Goal: Task Accomplishment & Management: Use online tool/utility

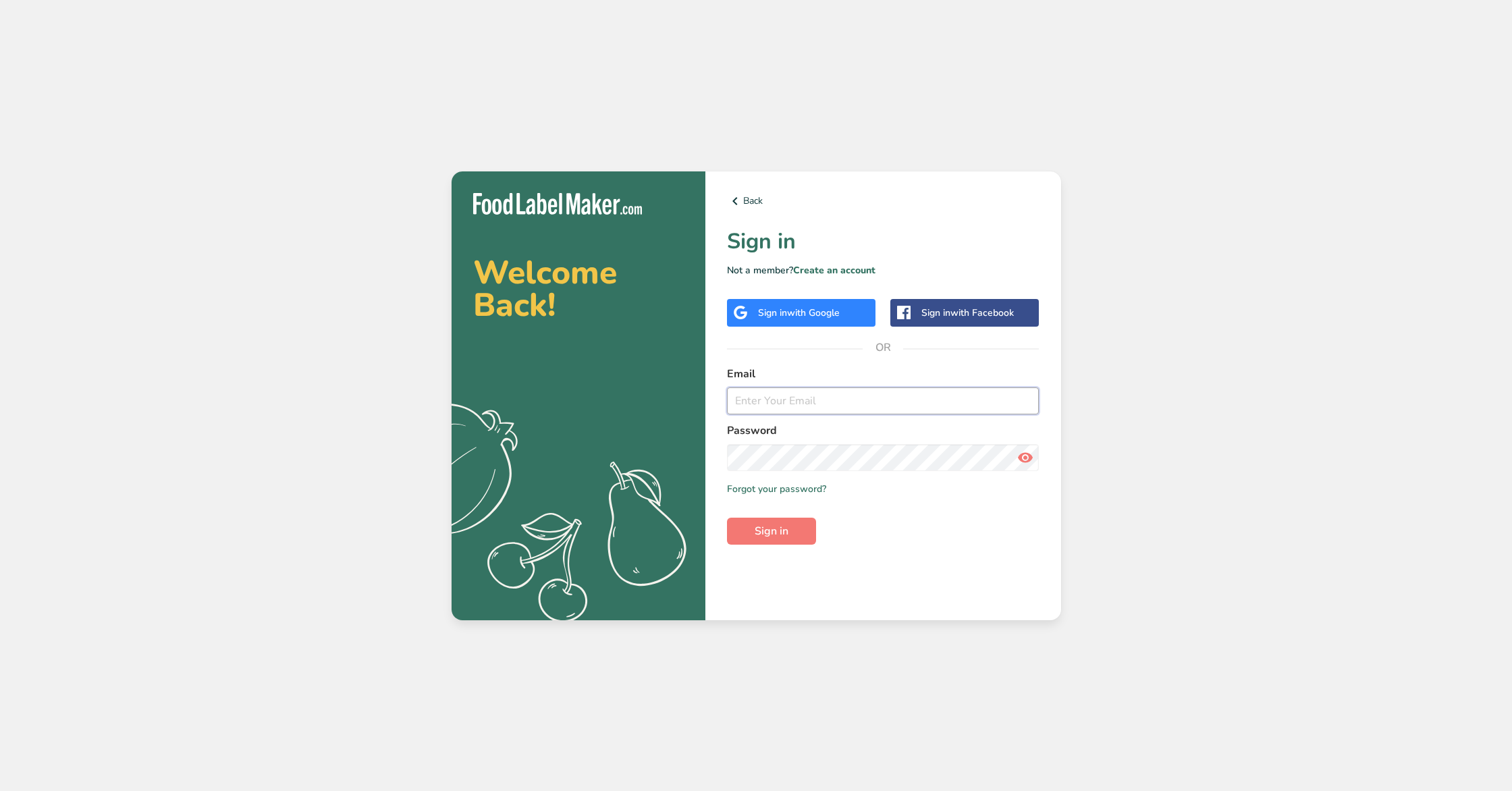
type input "[EMAIL_ADDRESS][DOMAIN_NAME]"
click at [764, 532] on span "Sign in" at bounding box center [771, 531] width 34 height 17
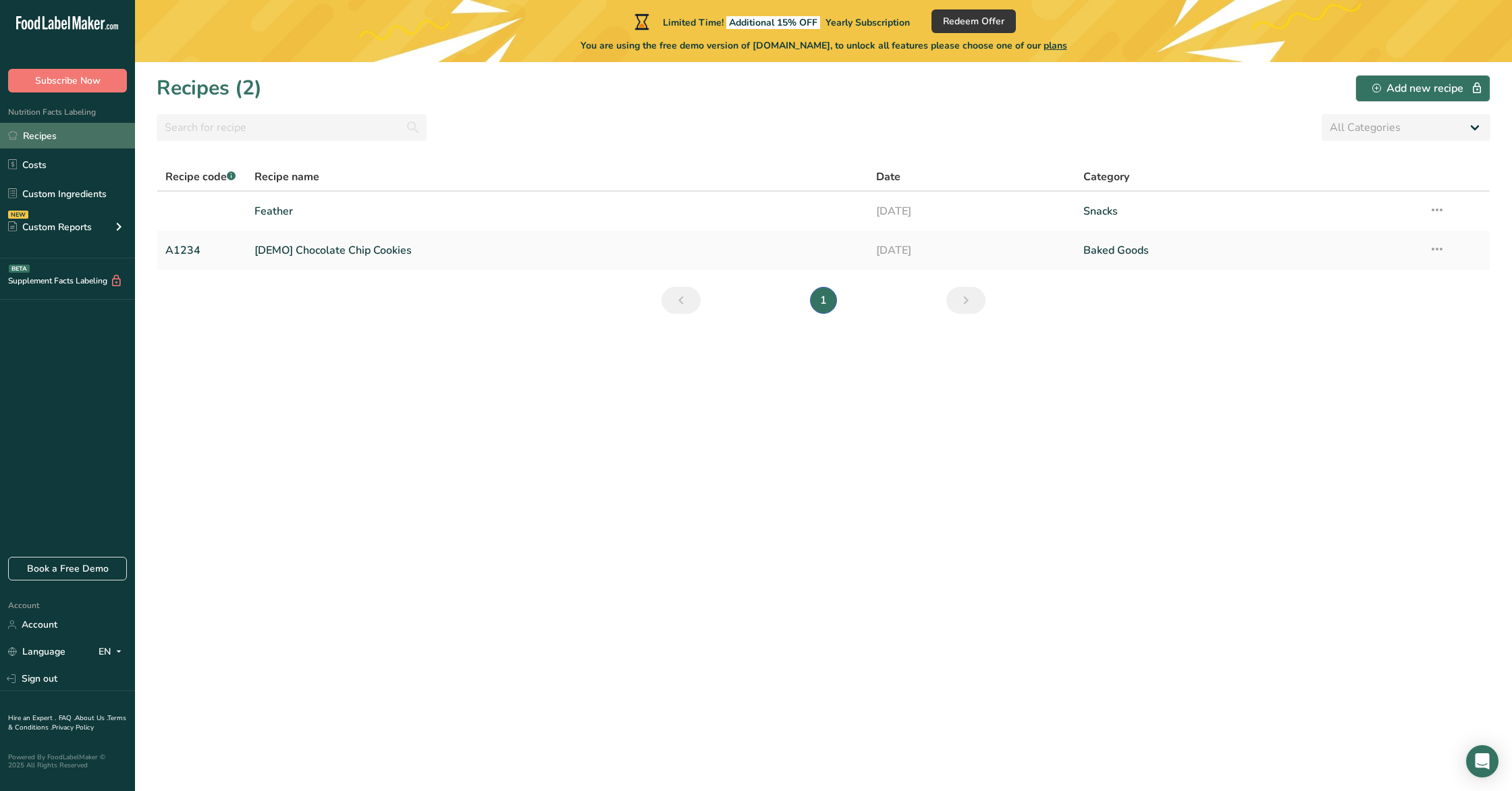
click at [52, 139] on link "Recipes" at bounding box center [67, 135] width 135 height 25
click at [293, 209] on link "Feather" at bounding box center [557, 211] width 605 height 28
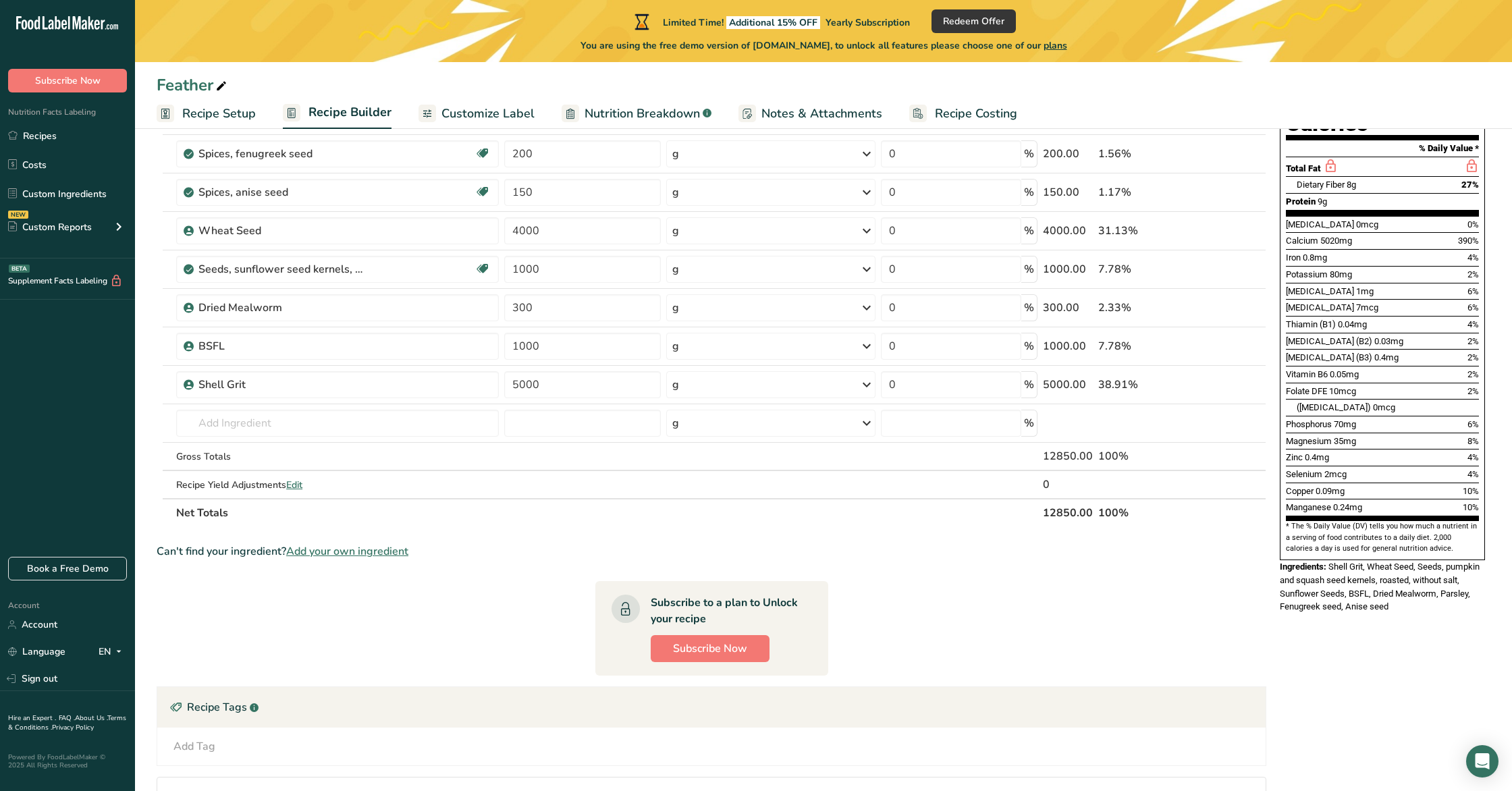
scroll to position [181, 0]
click at [349, 110] on span "Recipe Builder" at bounding box center [350, 112] width 83 height 18
click at [214, 121] on span "Recipe Setup" at bounding box center [219, 114] width 73 height 18
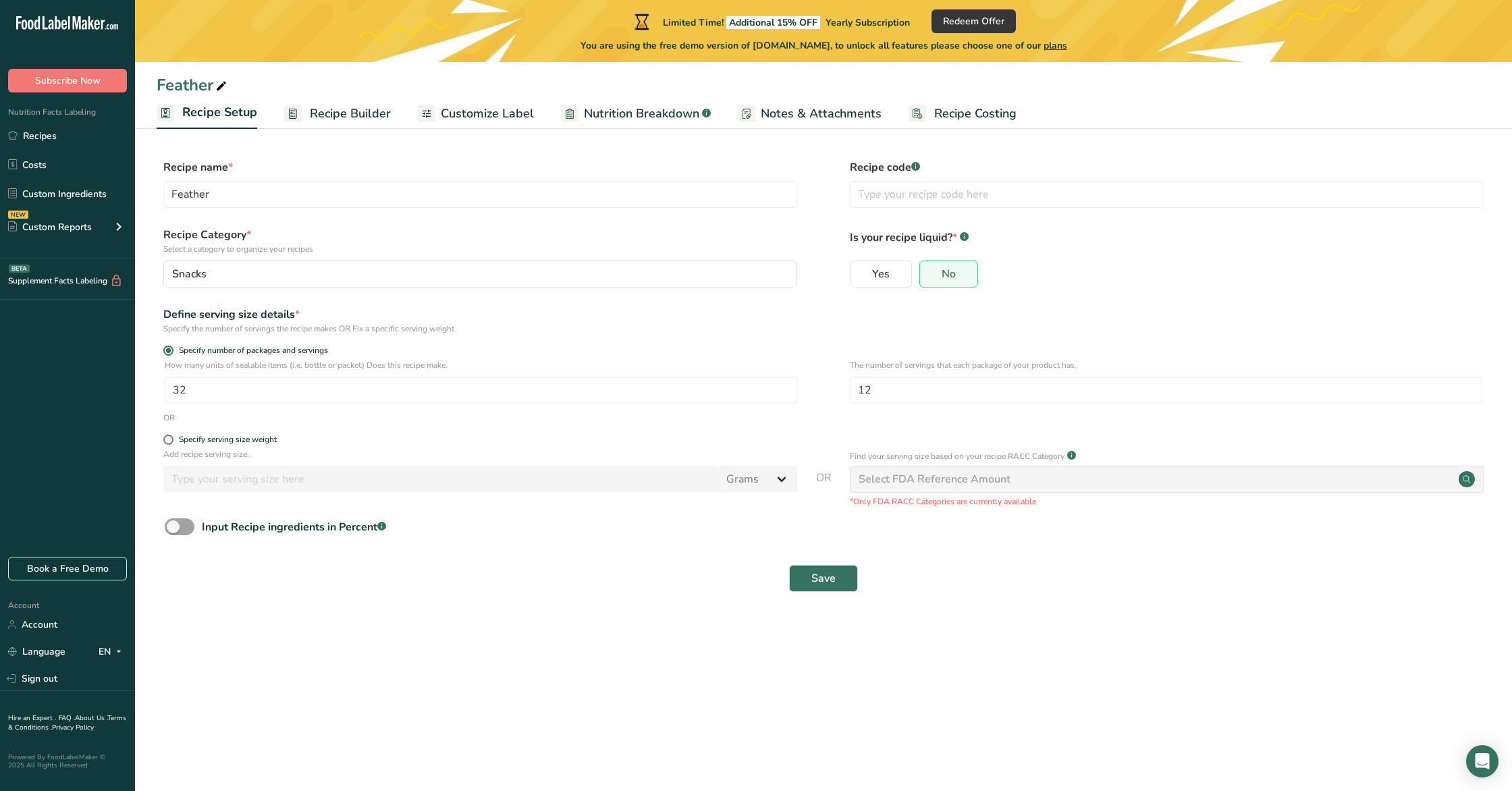
click at [347, 108] on span "Recipe Builder" at bounding box center [350, 114] width 81 height 18
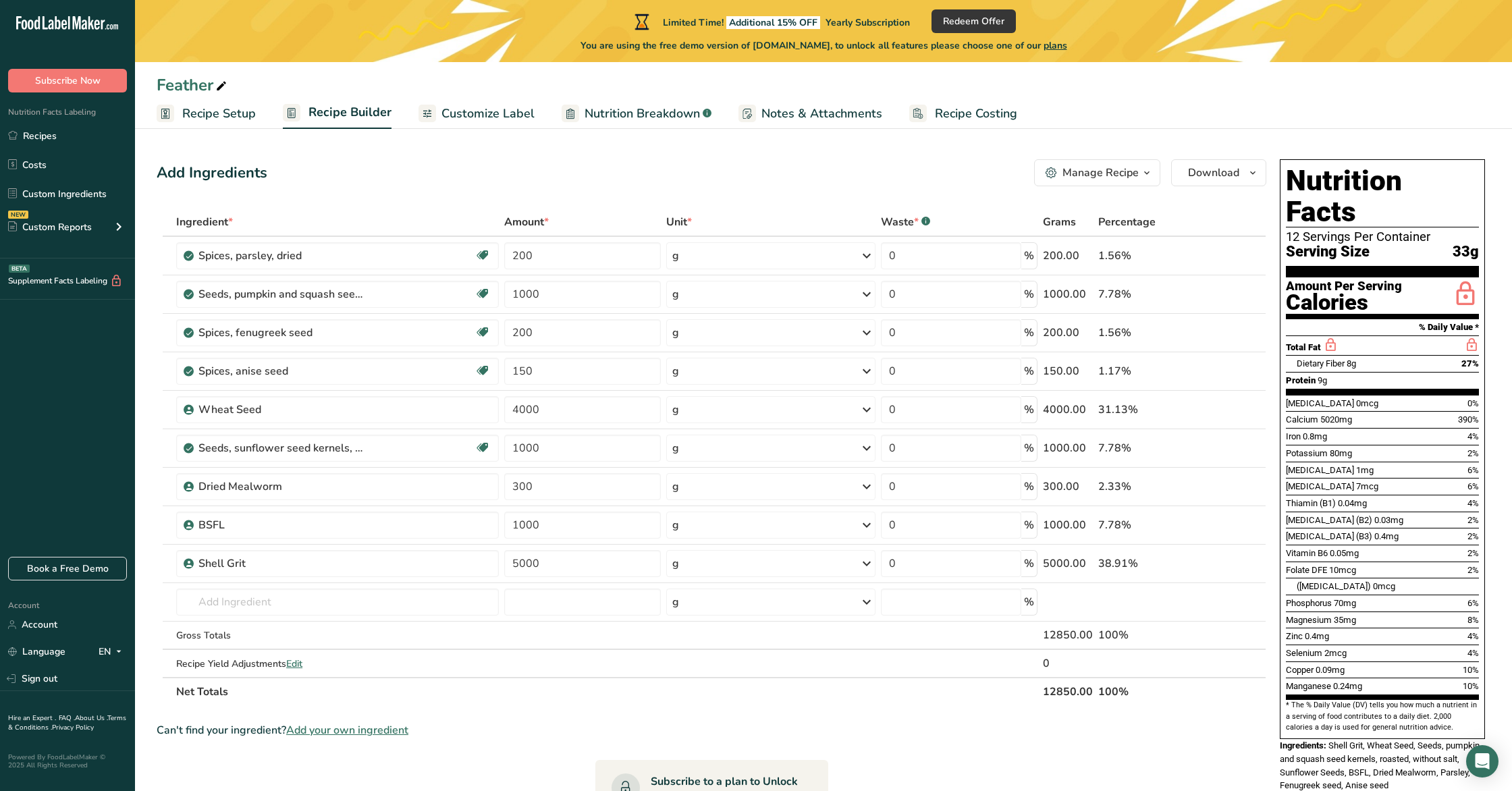
click at [610, 107] on span "Nutrition Breakdown" at bounding box center [642, 114] width 115 height 18
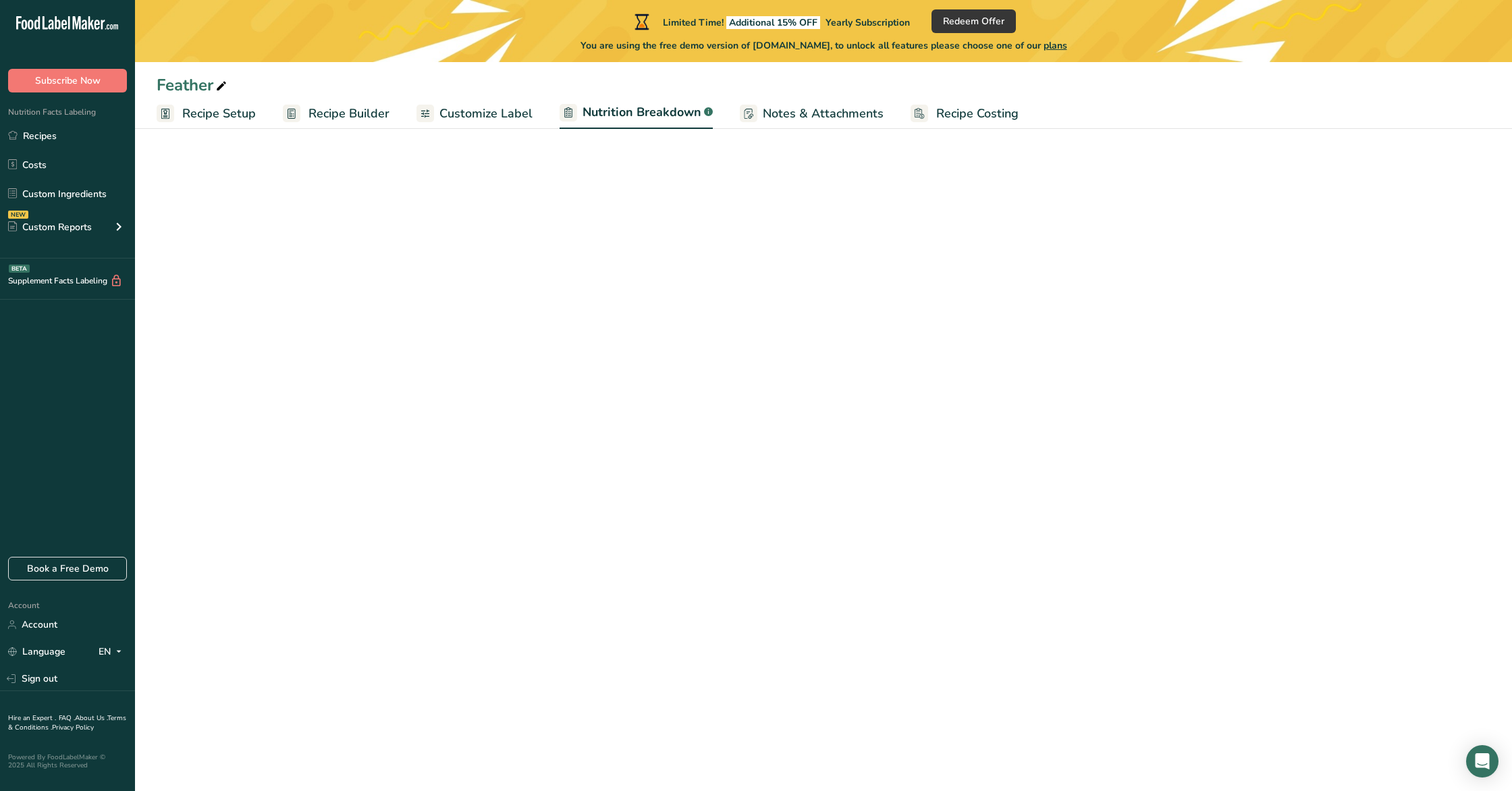
select select "Calories"
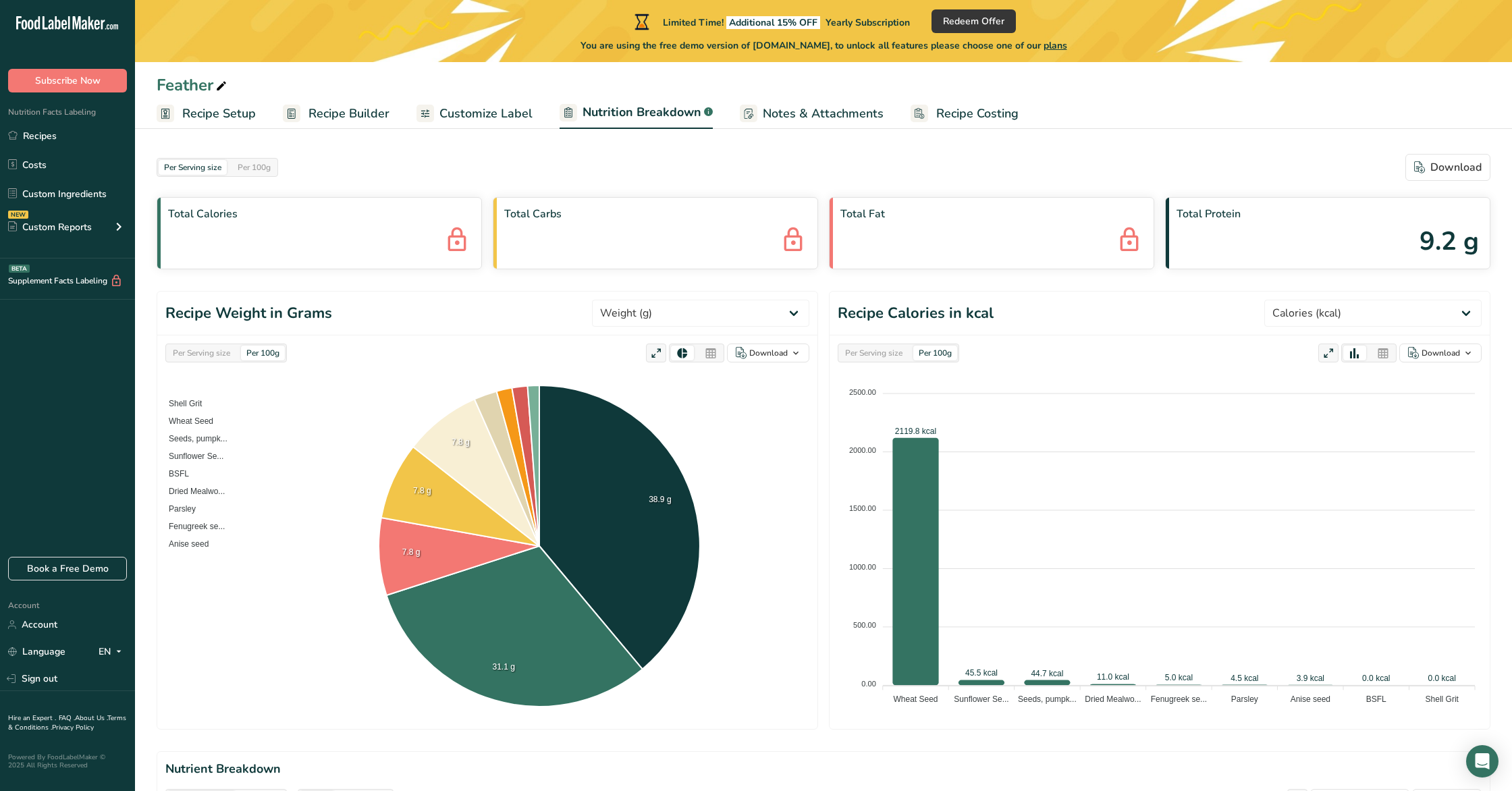
click at [313, 108] on span "Recipe Builder" at bounding box center [349, 114] width 81 height 18
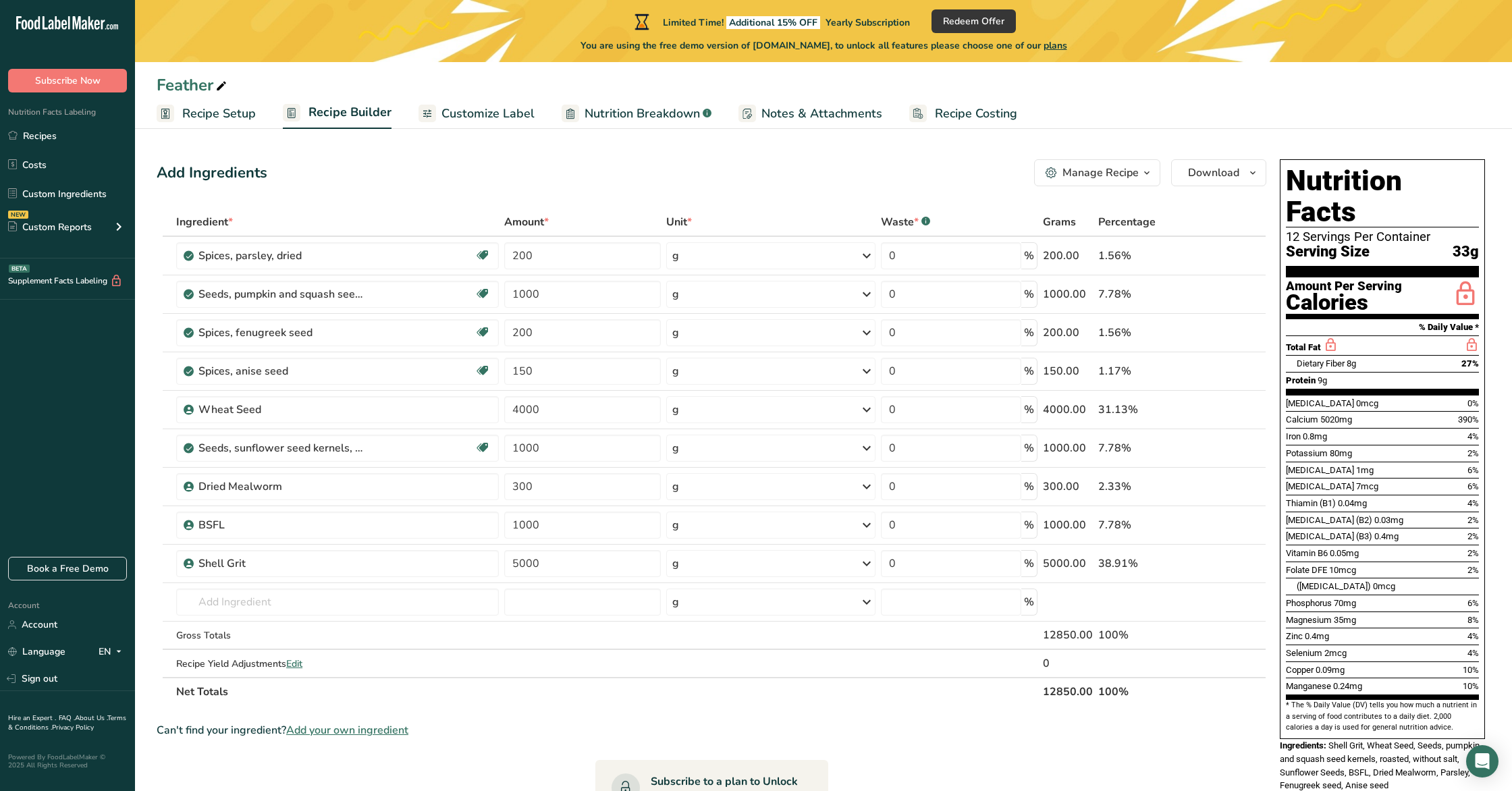
click at [477, 119] on span "Customize Label" at bounding box center [488, 114] width 94 height 18
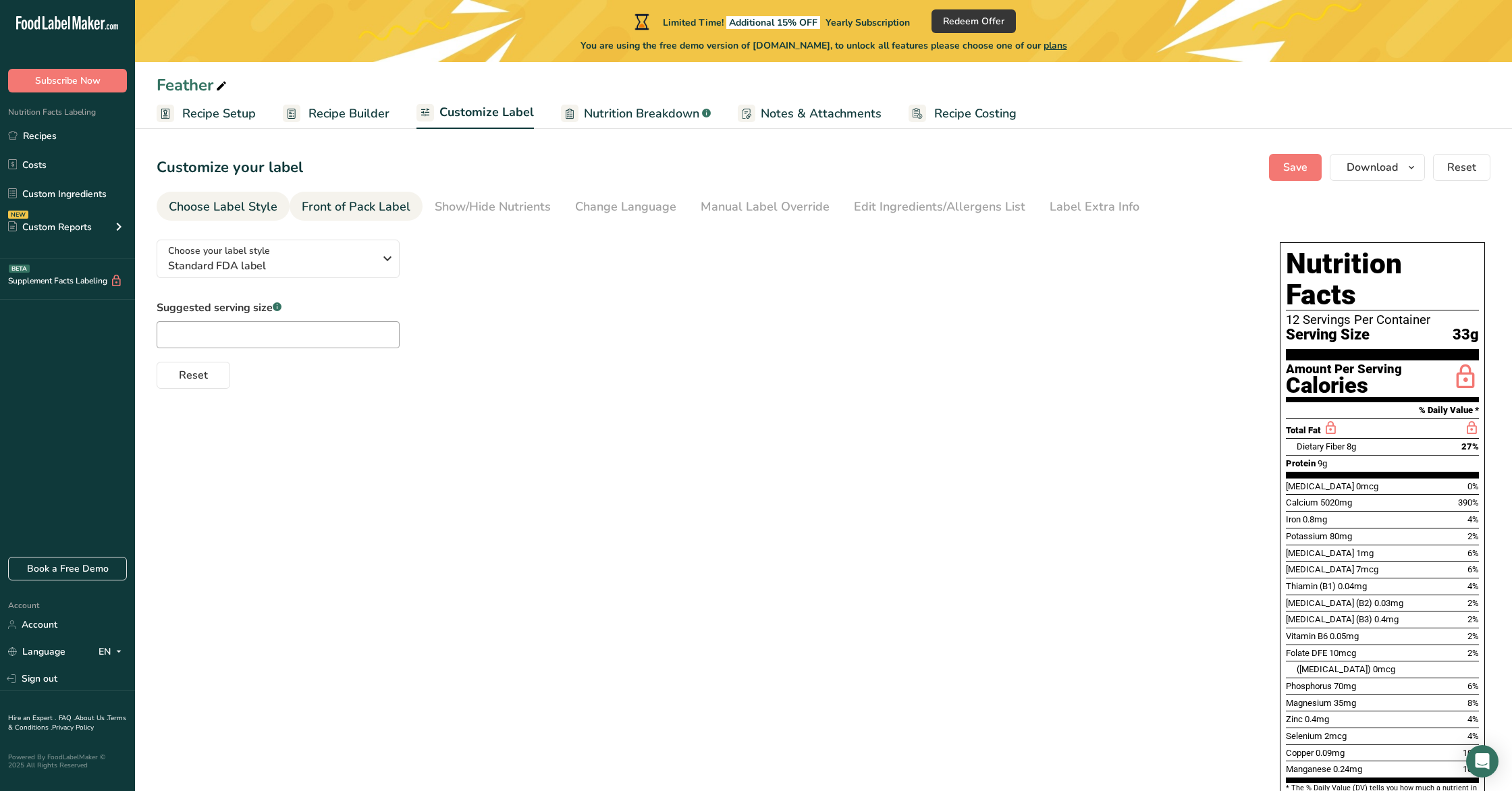
click at [365, 209] on div "Front of Pack Label" at bounding box center [356, 206] width 108 height 18
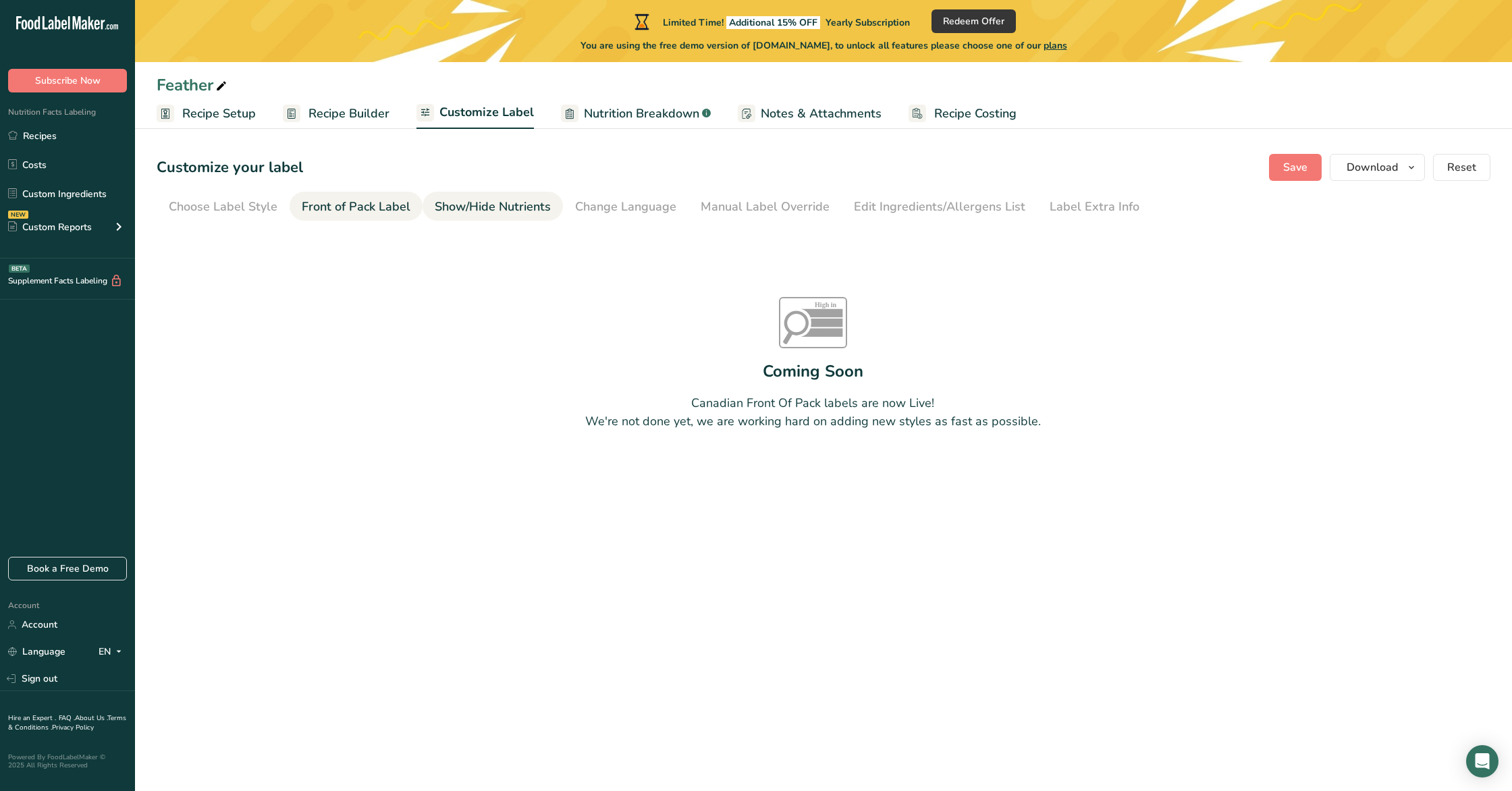
click at [483, 205] on div "Show/Hide Nutrients" at bounding box center [492, 206] width 116 height 18
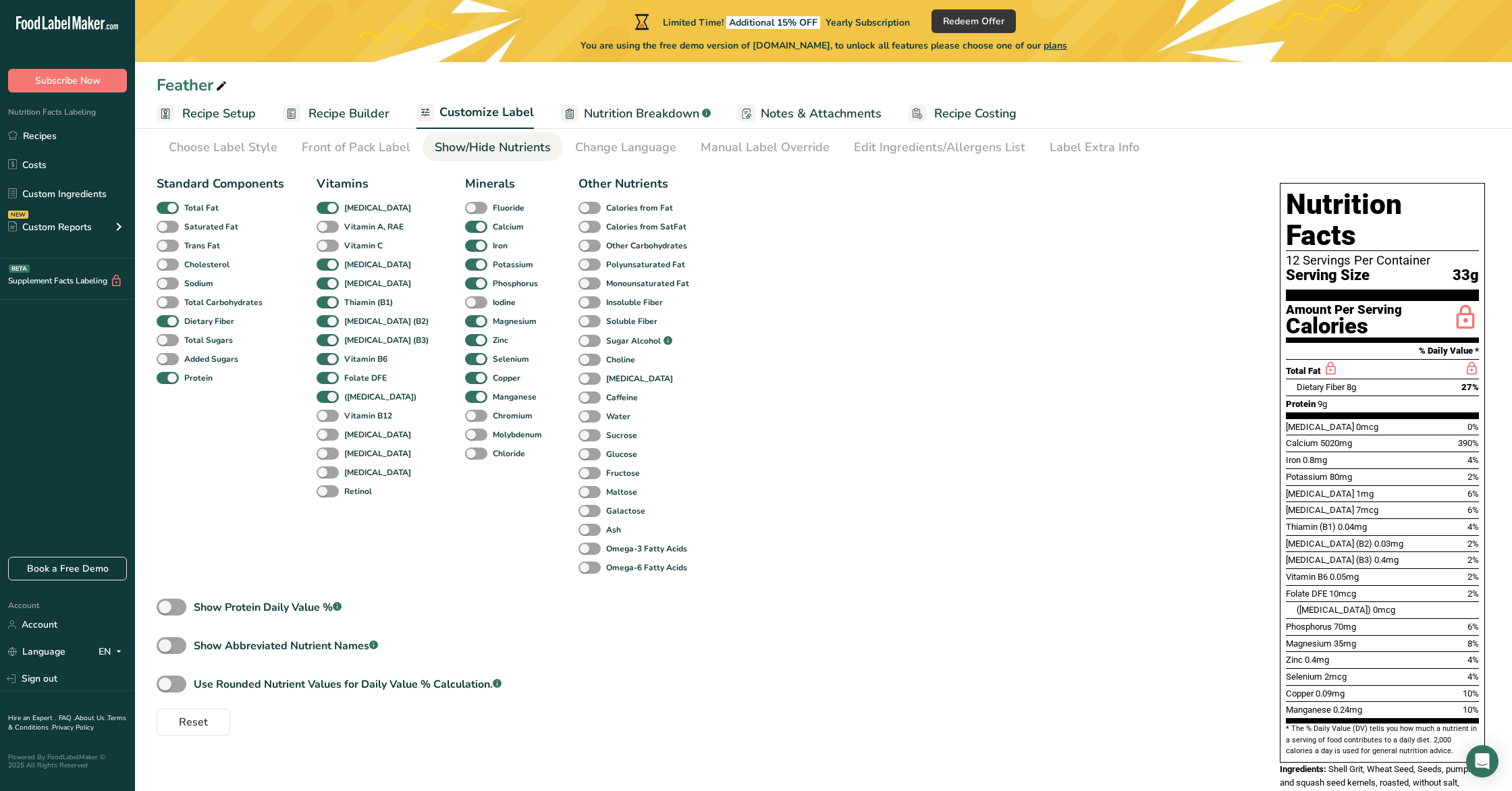
scroll to position [60, 0]
drag, startPoint x: 1322, startPoint y: 374, endPoint x: 1344, endPoint y: 372, distance: 22.1
click at [1344, 395] on div "Protein 9g" at bounding box center [1382, 403] width 193 height 17
click at [1460, 253] on div "12 Servings Per Container" at bounding box center [1382, 259] width 193 height 13
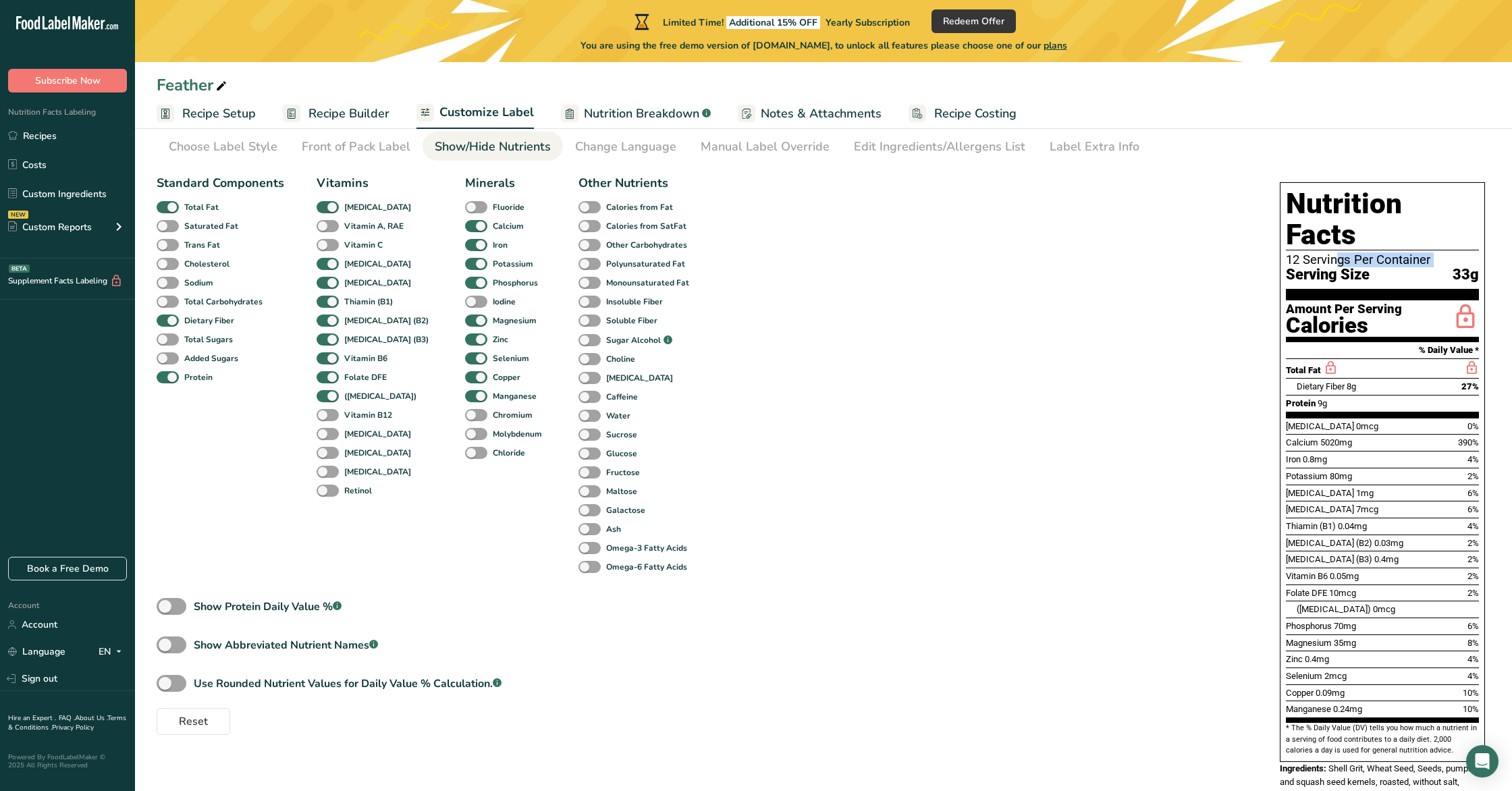
click at [1460, 253] on div "12 Servings Per Container" at bounding box center [1382, 259] width 193 height 13
click at [1123, 148] on div "Label Extra Info" at bounding box center [1094, 146] width 90 height 18
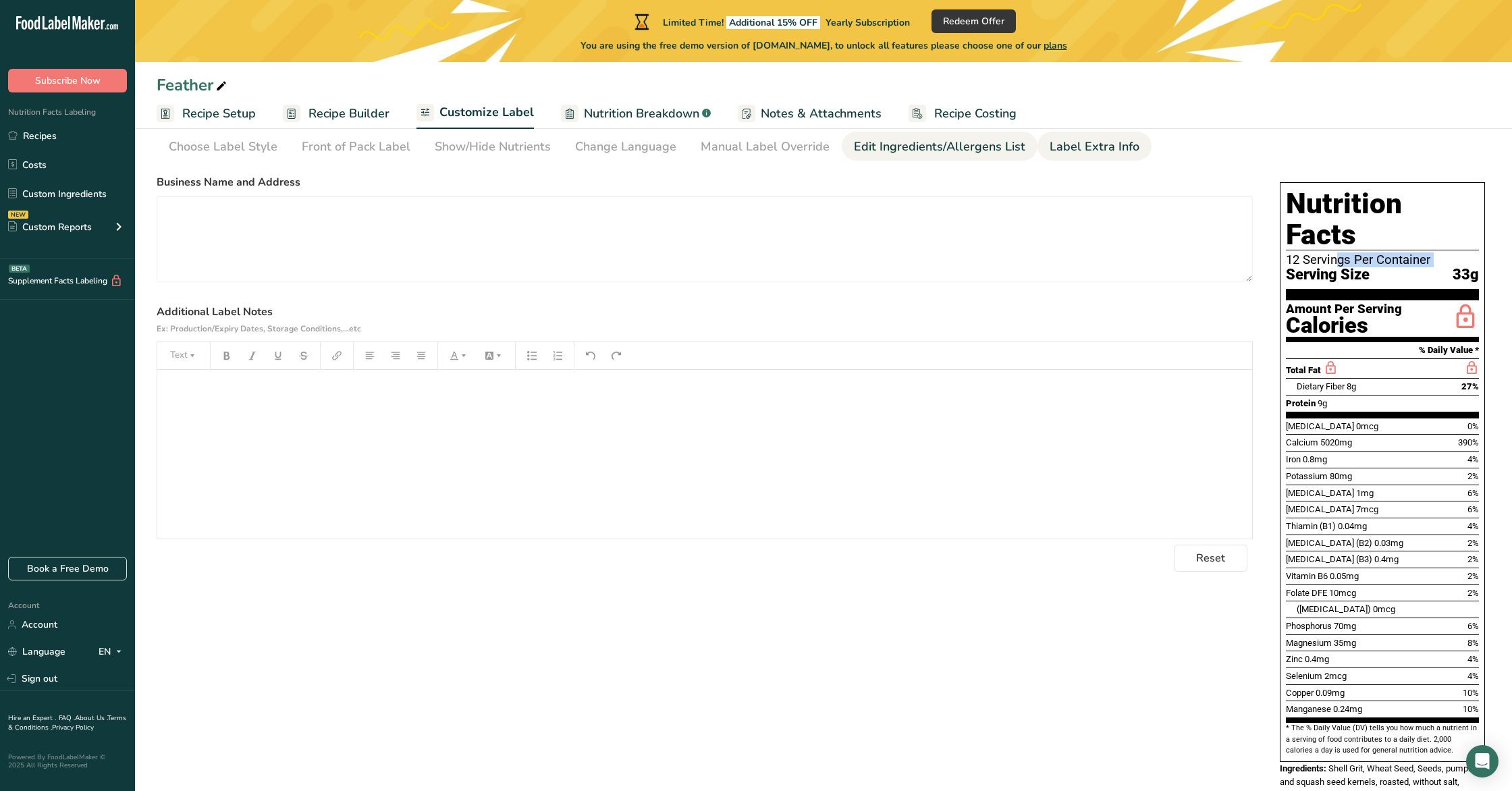
drag, startPoint x: 980, startPoint y: 151, endPoint x: 966, endPoint y: 152, distance: 14.0
click at [980, 151] on div "Edit Ingredients/Allergens List" at bounding box center [939, 146] width 171 height 18
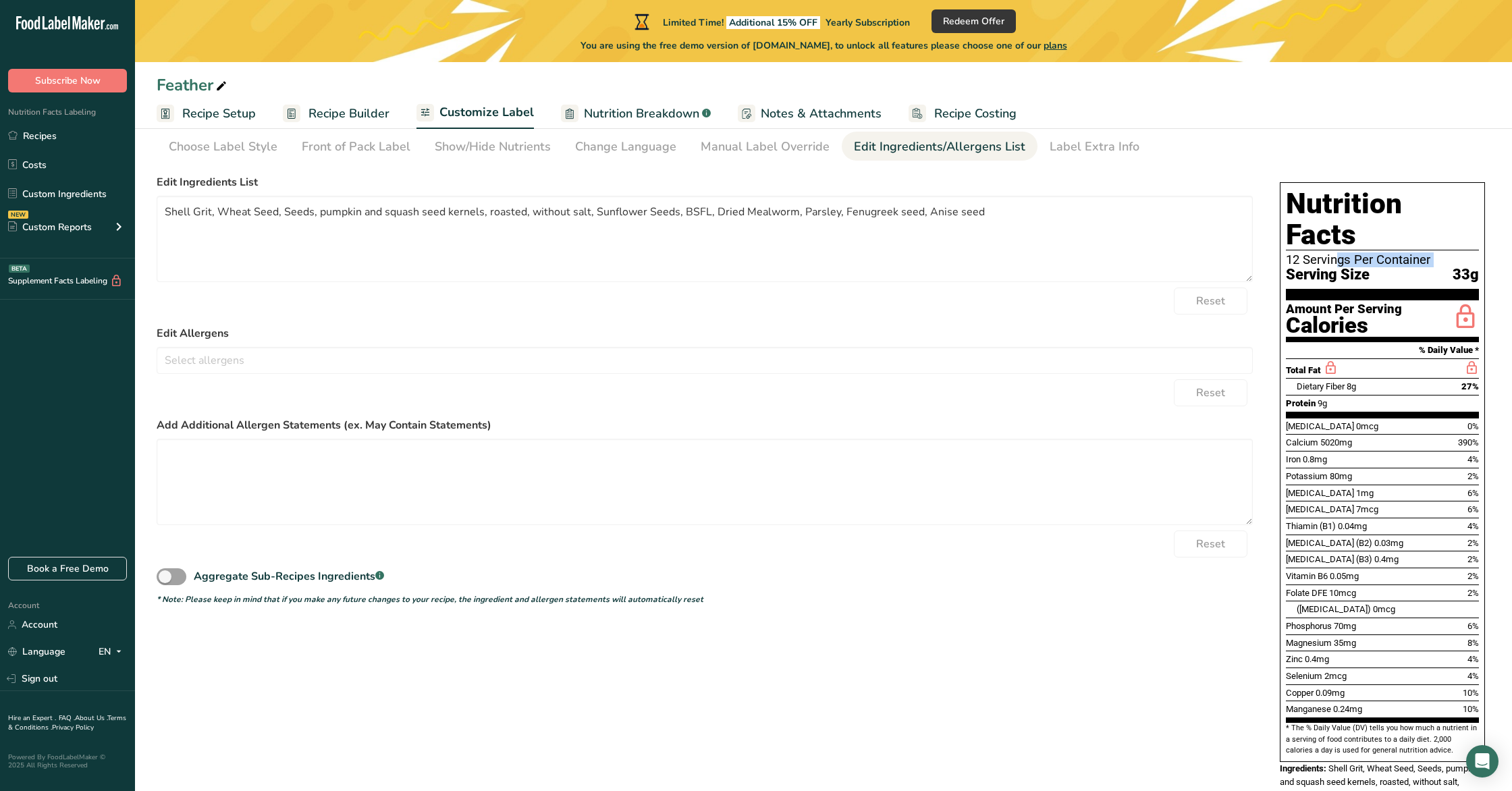
click at [234, 119] on span "Recipe Setup" at bounding box center [219, 114] width 73 height 18
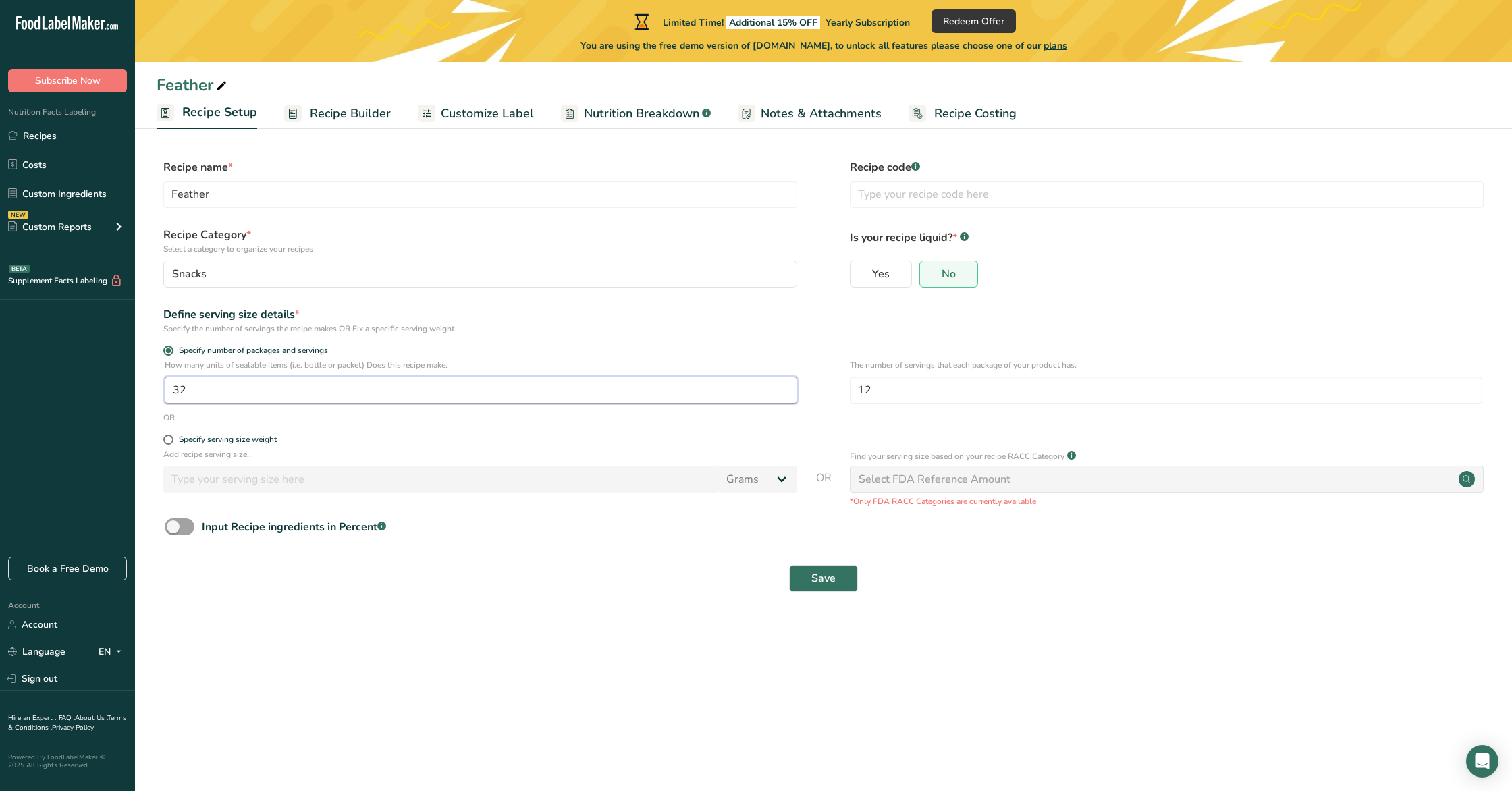
drag, startPoint x: 214, startPoint y: 395, endPoint x: 160, endPoint y: 393, distance: 54.0
click at [160, 393] on div "How many units of sealable items (i.e. bottle or packet) Does this recipe make.…" at bounding box center [823, 385] width 1334 height 52
type input "16"
click at [343, 109] on span "Recipe Builder" at bounding box center [350, 114] width 81 height 18
